Goal: Transaction & Acquisition: Purchase product/service

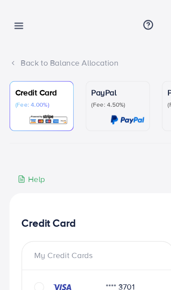
click at [12, 17] on link at bounding box center [14, 22] width 13 height 11
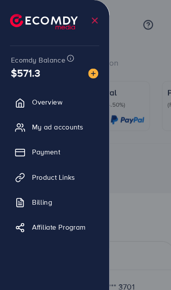
click at [13, 18] on img at bounding box center [38, 19] width 59 height 14
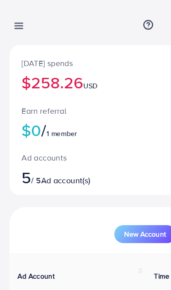
click at [9, 18] on link at bounding box center [14, 22] width 13 height 11
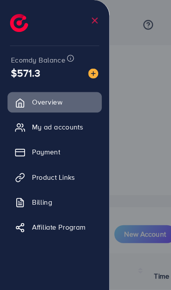
click at [15, 17] on img at bounding box center [17, 20] width 16 height 16
click at [103, 63] on div at bounding box center [85, 174] width 171 height 348
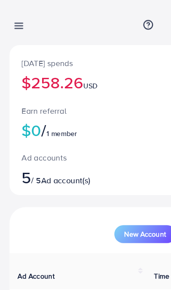
click at [12, 18] on icon at bounding box center [16, 22] width 9 height 9
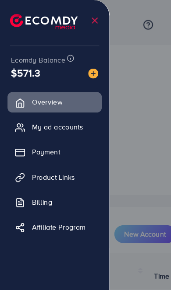
click at [112, 88] on div at bounding box center [85, 174] width 171 height 348
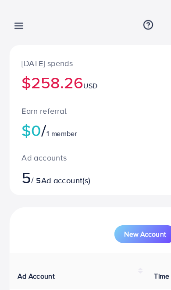
click at [111, 87] on div at bounding box center [85, 174] width 171 height 348
click at [21, 22] on icon at bounding box center [16, 22] width 9 height 9
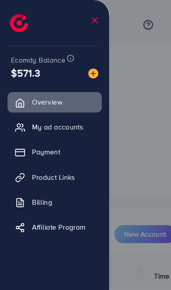
click at [101, 94] on div at bounding box center [85, 174] width 171 height 348
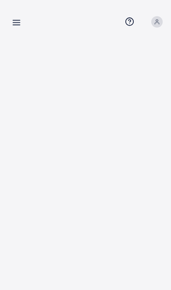
click at [15, 20] on icon at bounding box center [16, 22] width 9 height 9
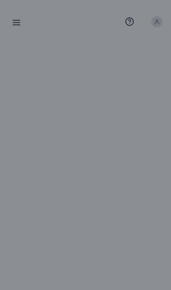
click at [80, 105] on div at bounding box center [85, 174] width 171 height 348
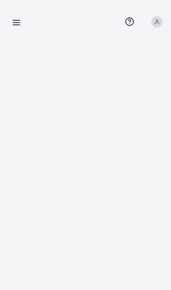
click at [14, 24] on icon at bounding box center [16, 22] width 9 height 9
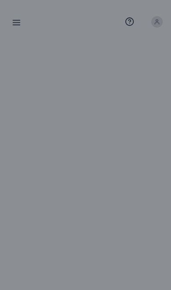
click at [106, 164] on div at bounding box center [85, 174] width 171 height 348
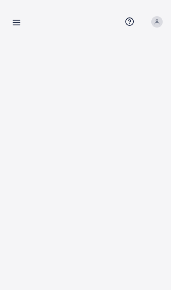
click at [17, 19] on icon at bounding box center [16, 22] width 9 height 9
click at [10, 23] on link at bounding box center [14, 22] width 13 height 11
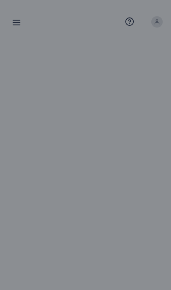
click at [16, 21] on div at bounding box center [85, 174] width 171 height 348
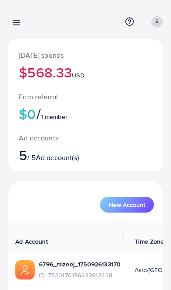
click at [15, 21] on icon at bounding box center [16, 22] width 9 height 9
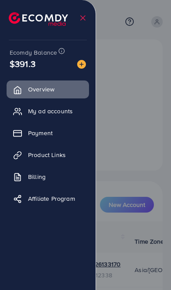
click at [137, 154] on div at bounding box center [85, 174] width 171 height 348
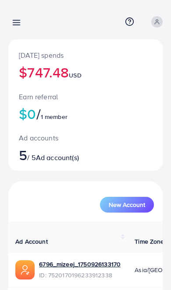
click at [19, 23] on line at bounding box center [16, 23] width 7 height 0
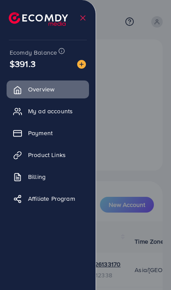
click at [129, 66] on div at bounding box center [85, 174] width 171 height 348
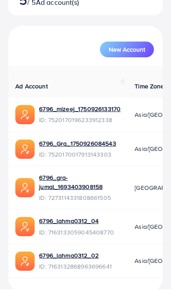
scroll to position [155, 0]
